Goal: Task Accomplishment & Management: Use online tool/utility

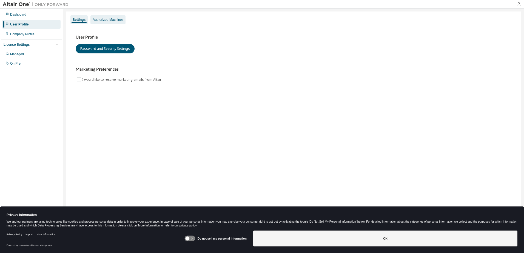
click at [101, 19] on div "Authorized Machines" at bounding box center [108, 20] width 31 height 4
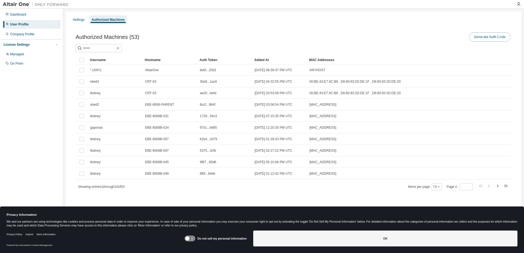
click at [489, 37] on button "Generate Auth Code" at bounding box center [489, 36] width 41 height 9
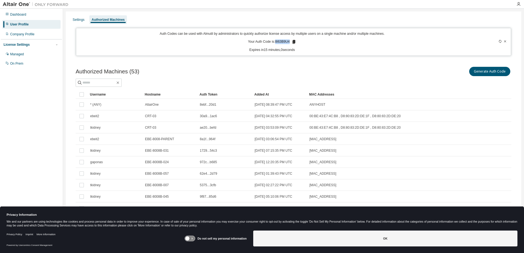
drag, startPoint x: 274, startPoint y: 42, endPoint x: 288, endPoint y: 40, distance: 13.5
click at [288, 40] on p "Your Auth Code is: 8I63B9U4" at bounding box center [272, 41] width 48 height 5
drag, startPoint x: 288, startPoint y: 40, endPoint x: 283, endPoint y: 41, distance: 5.0
copy p "8I63B9U4"
